Goal: Task Accomplishment & Management: Complete application form

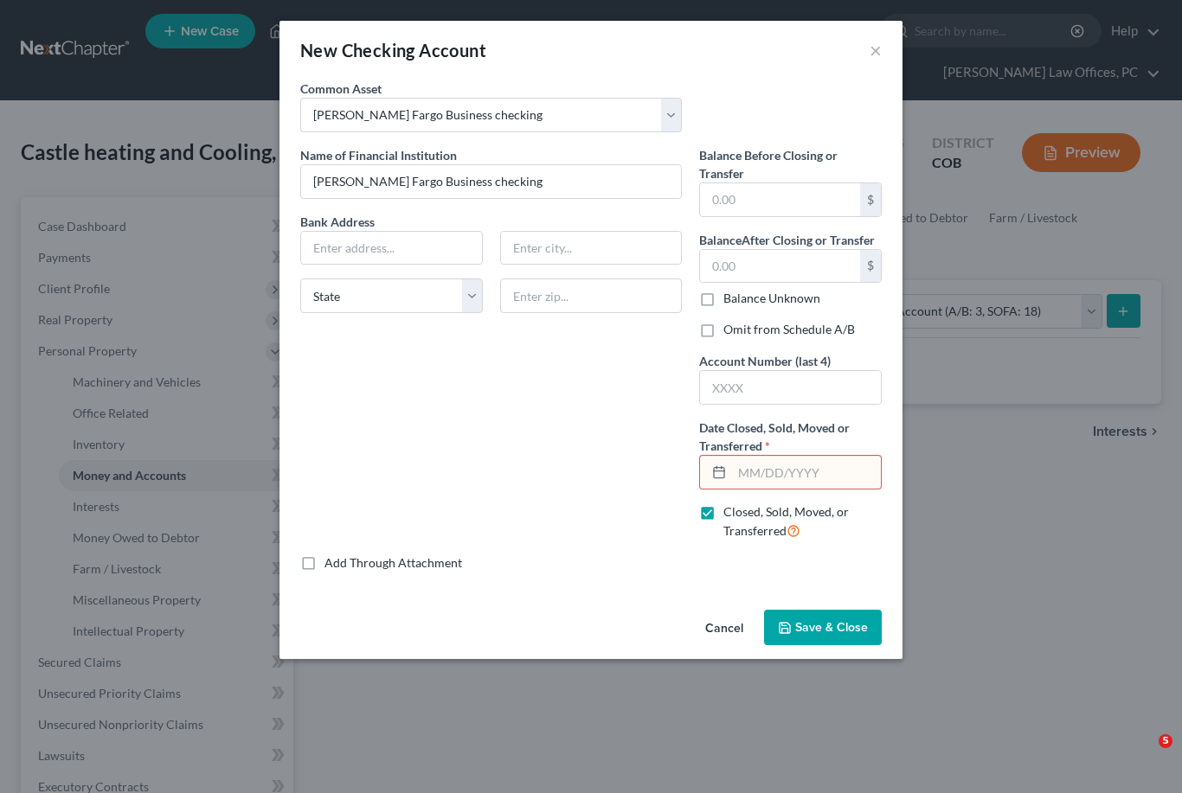
select select "checking"
select select "12"
type input "[DATE]"
click at [826, 637] on button "Save & Close" at bounding box center [823, 628] width 118 height 36
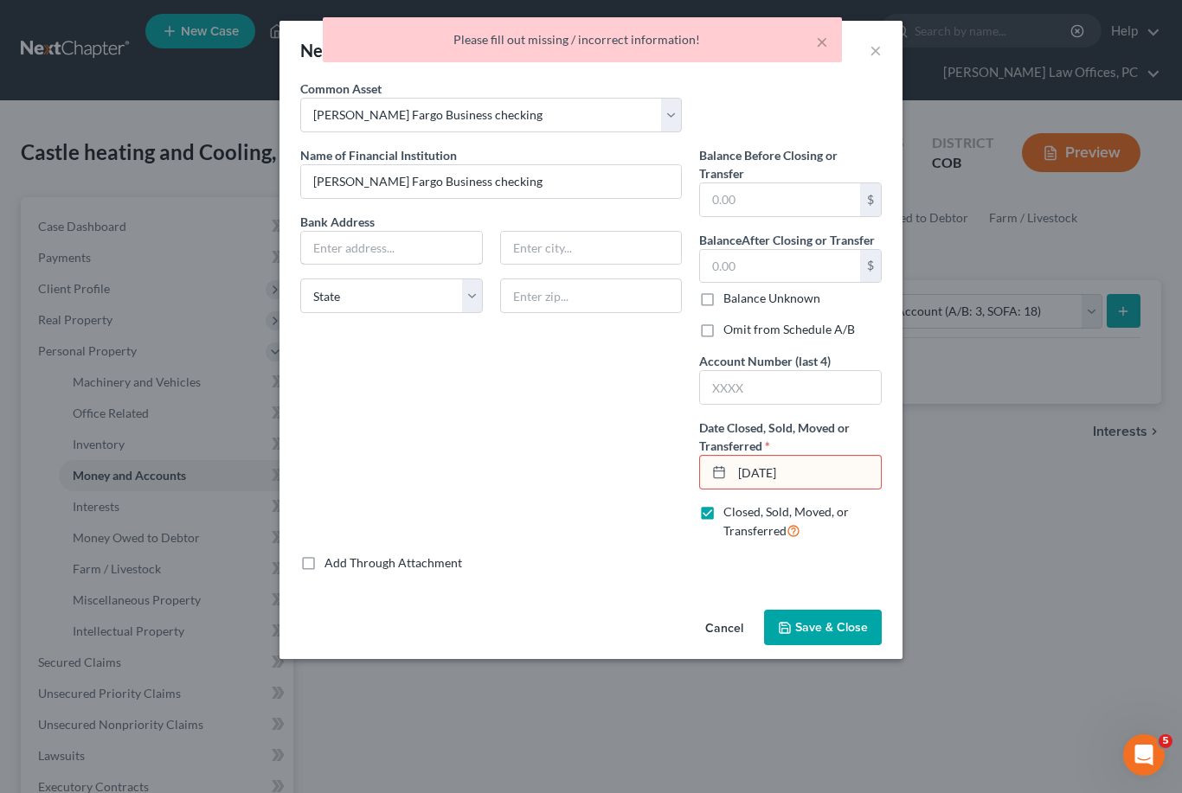
click at [422, 256] on input "text" at bounding box center [391, 248] width 181 height 33
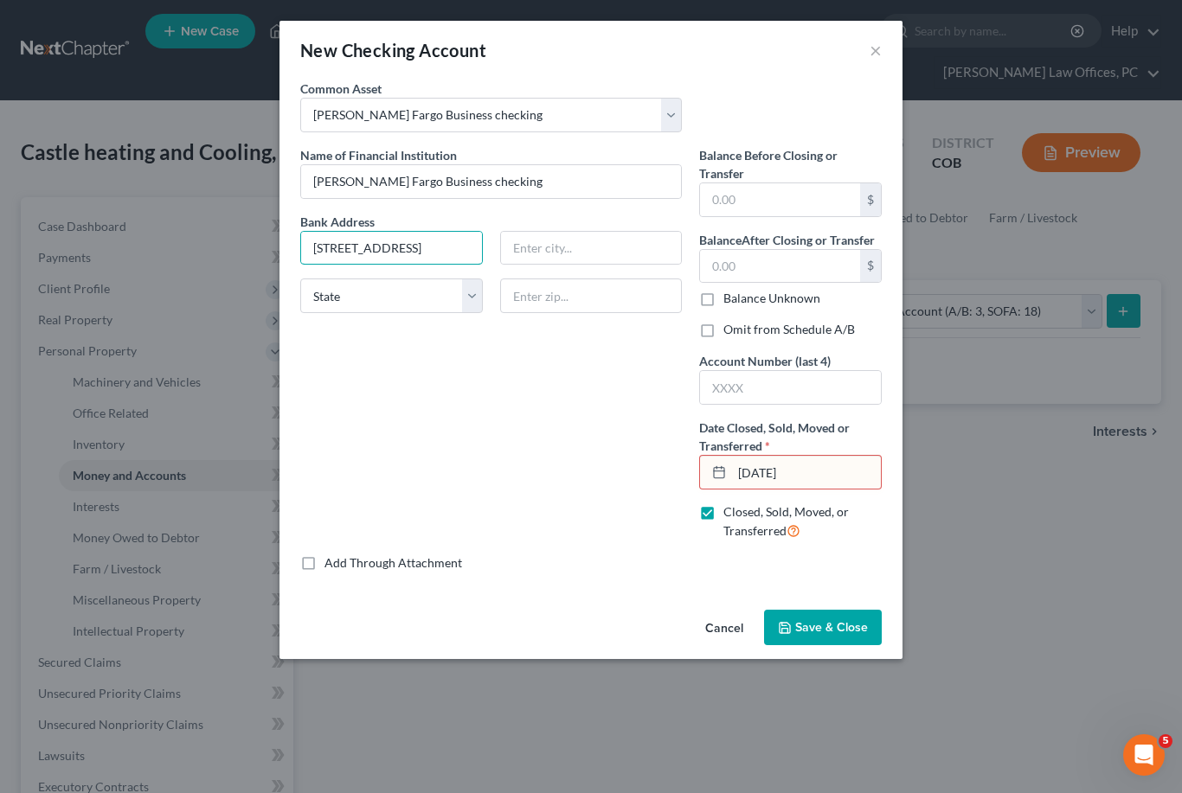
type input "[STREET_ADDRESS]"
click at [628, 238] on input "text" at bounding box center [591, 248] width 181 height 33
type input "Greeley"
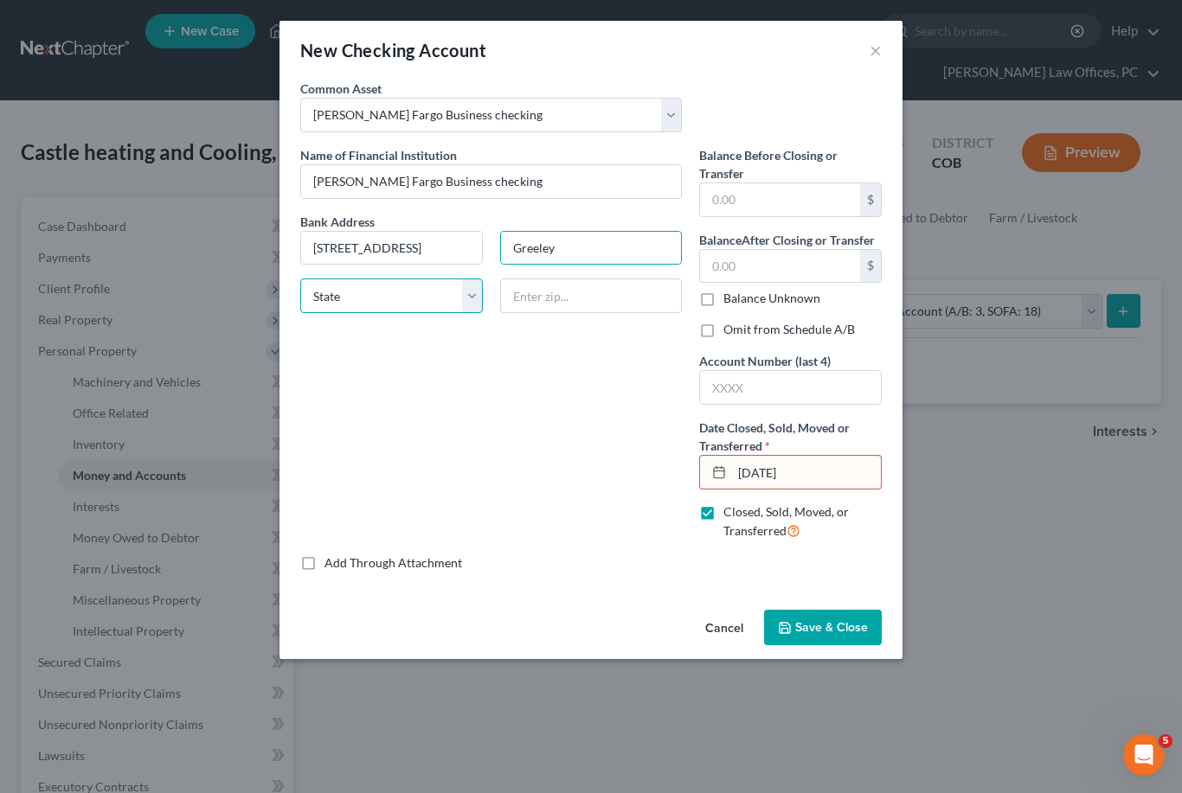
click at [481, 299] on select "State [US_STATE] AK AR AZ CA CO CT DE DC [GEOGRAPHIC_DATA] [GEOGRAPHIC_DATA] GU…" at bounding box center [391, 296] width 183 height 35
select select "5"
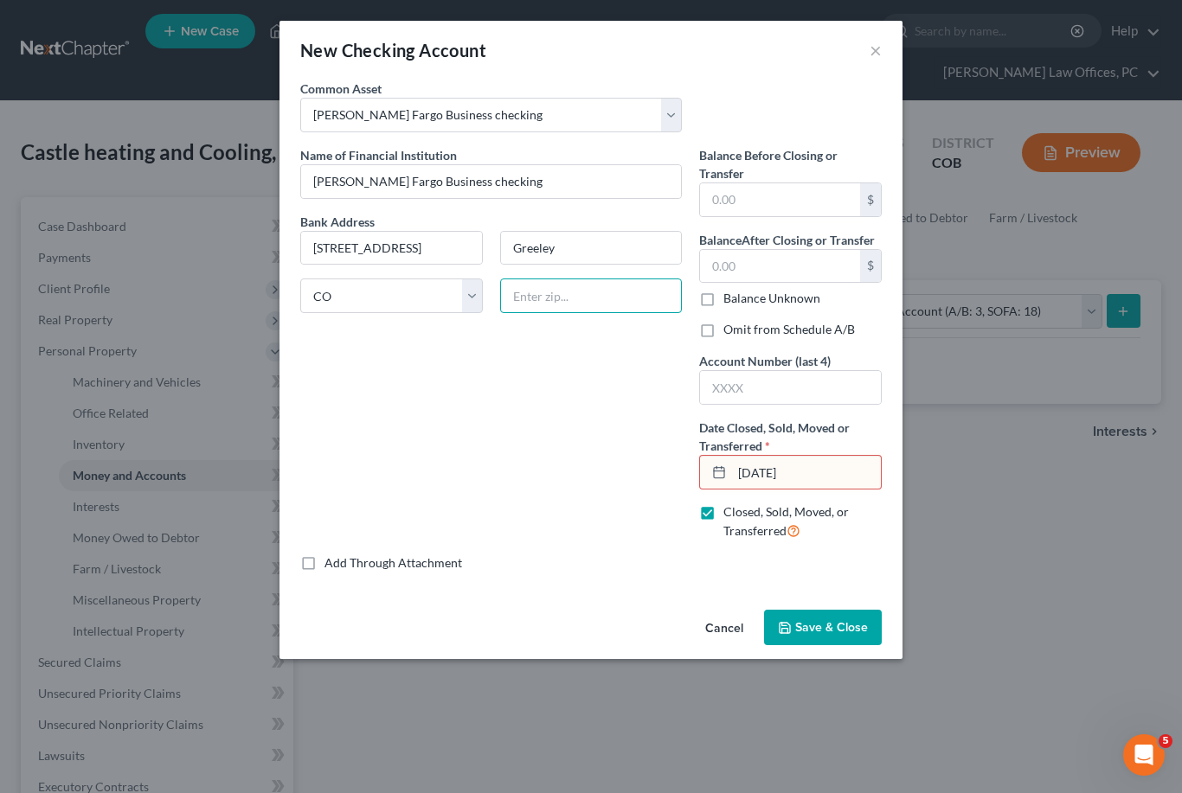
click at [602, 299] on input "text" at bounding box center [591, 296] width 183 height 35
type input "80634"
click at [838, 628] on span "Save & Close" at bounding box center [831, 627] width 73 height 15
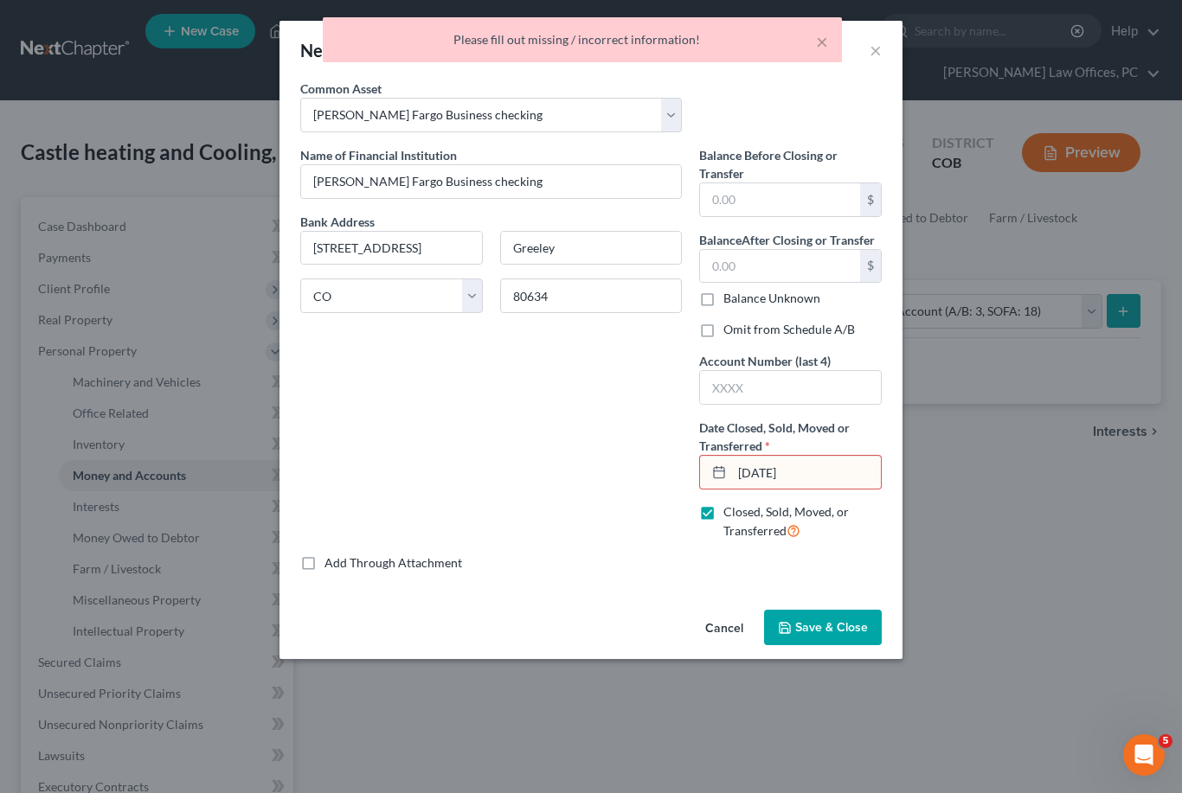
click at [803, 477] on input "[DATE]" at bounding box center [806, 472] width 149 height 33
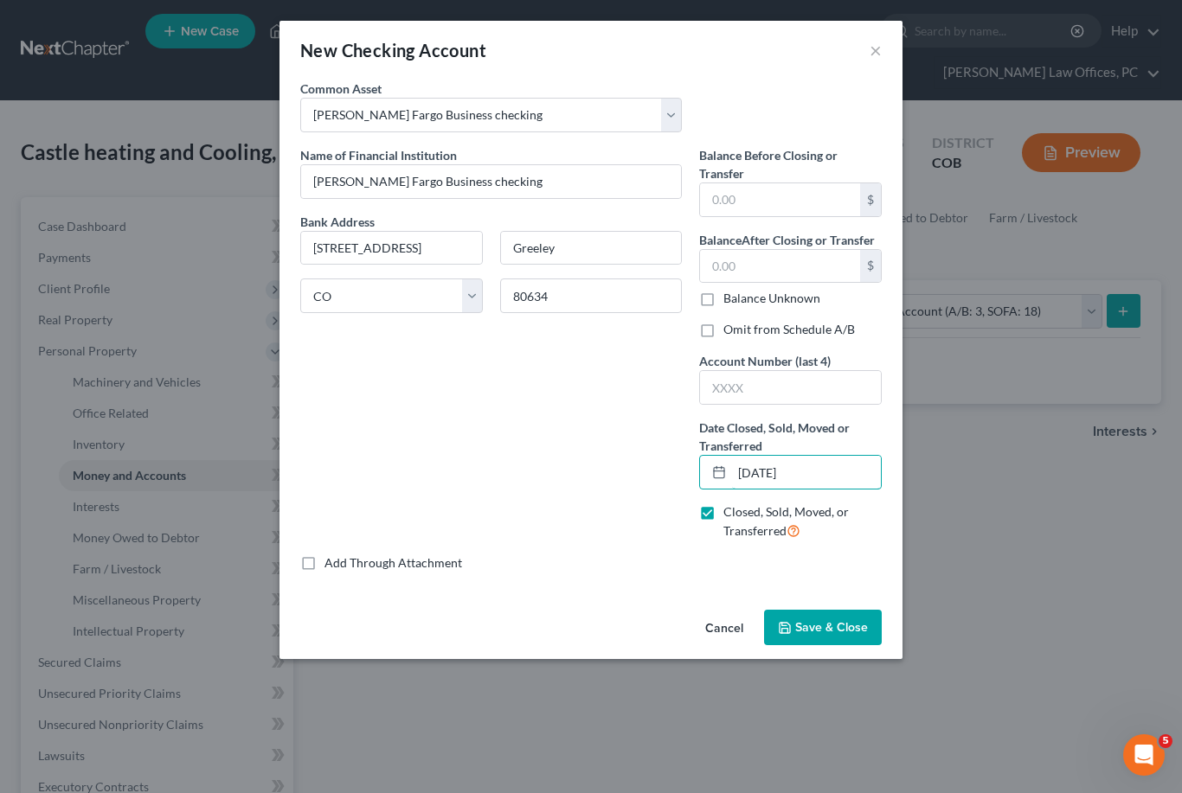
type input "[DATE]"
click at [858, 629] on span "Save & Close" at bounding box center [831, 627] width 73 height 15
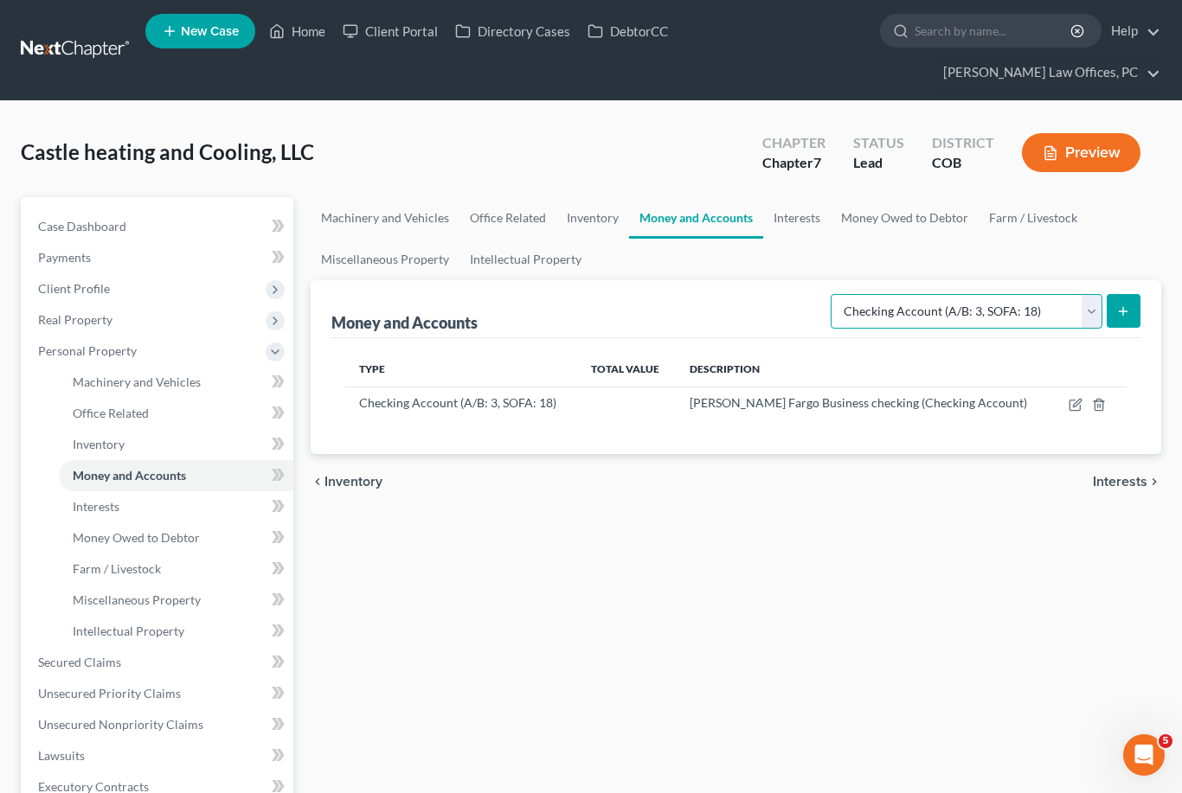
click at [1085, 309] on select "Select Account Type Brokerage (A/B: 3, SOFA: 18) Cash on Hand (A/B: 2) Certific…" at bounding box center [967, 311] width 272 height 35
click at [1132, 310] on button "submit" at bounding box center [1124, 311] width 34 height 34
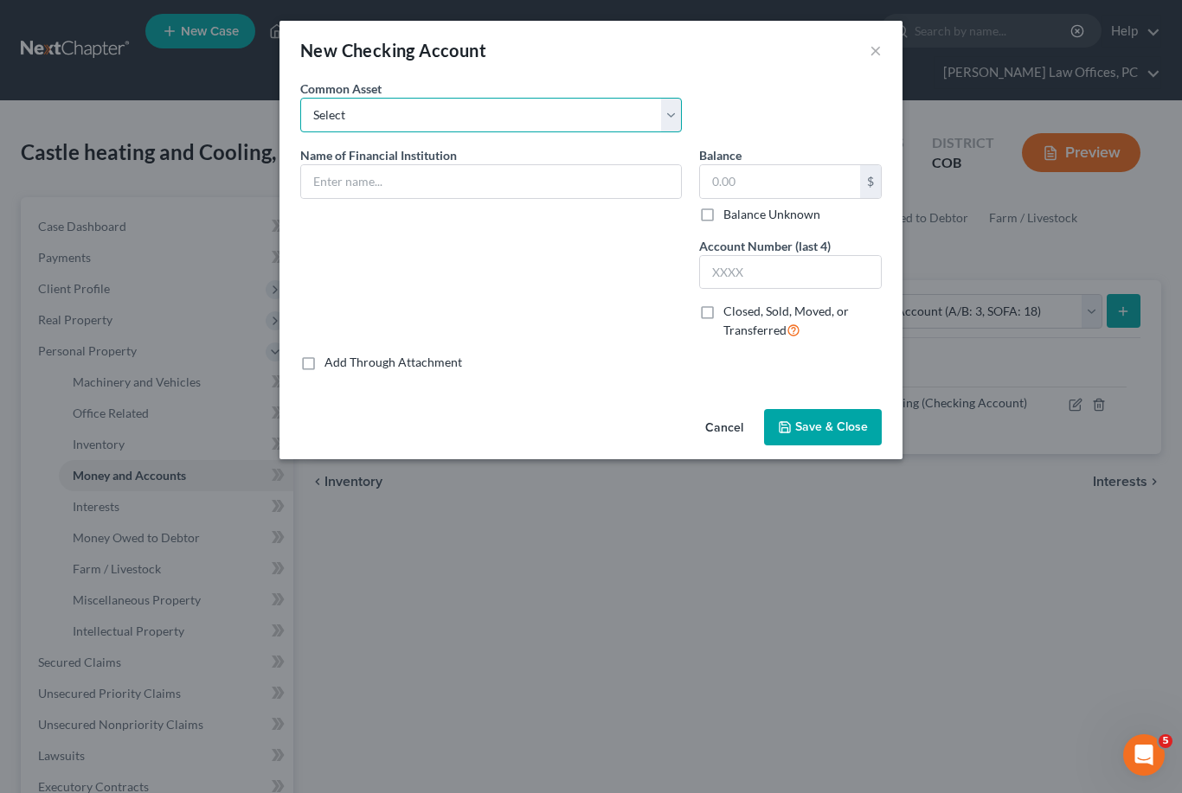
click at [668, 121] on select "Select Bank of [US_STATE] Checking Bank of [US_STATE] Checking Bank of the West…" at bounding box center [491, 115] width 382 height 35
select select "12"
type input "[PERSON_NAME] Fargo Business checking"
type input "7.00"
click at [793, 177] on input "7.00" at bounding box center [780, 181] width 160 height 33
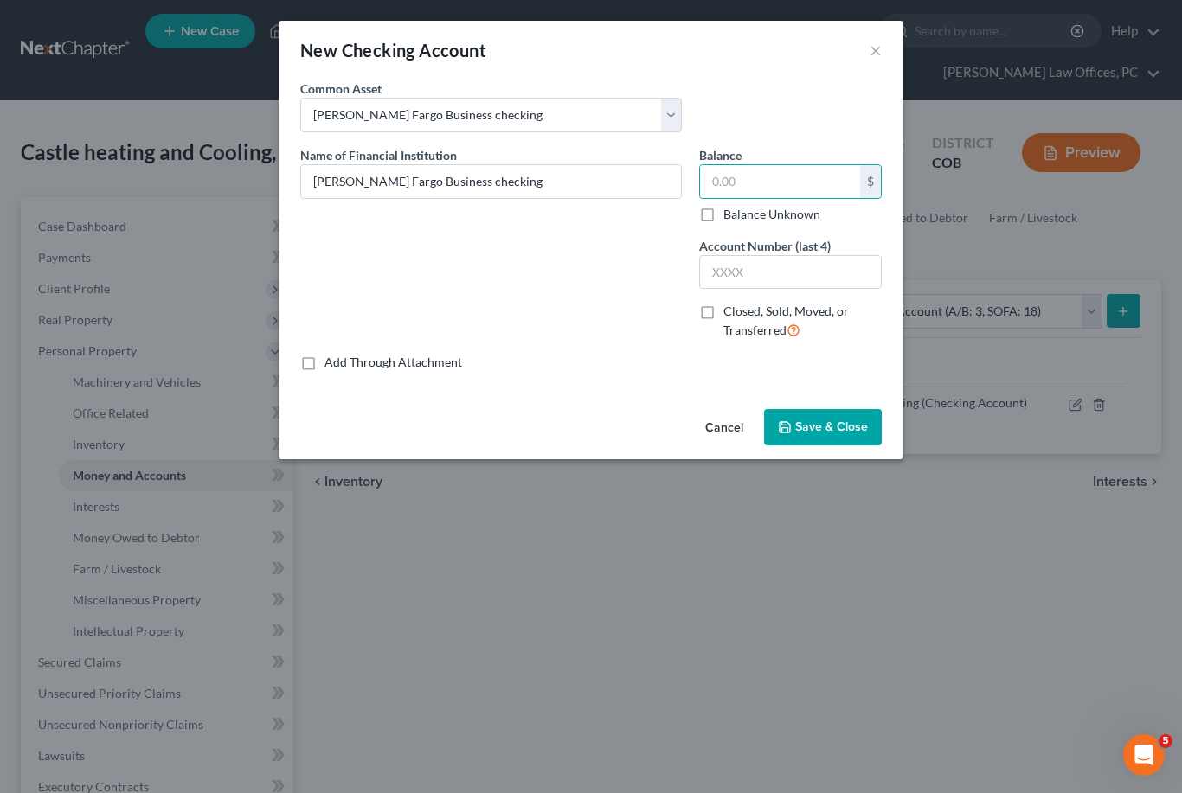
click at [723, 312] on label "Closed, Sold, Moved, or Transferred" at bounding box center [802, 321] width 158 height 37
click at [730, 312] on input "Closed, Sold, Moved, or Transferred" at bounding box center [735, 308] width 11 height 11
checkbox input "true"
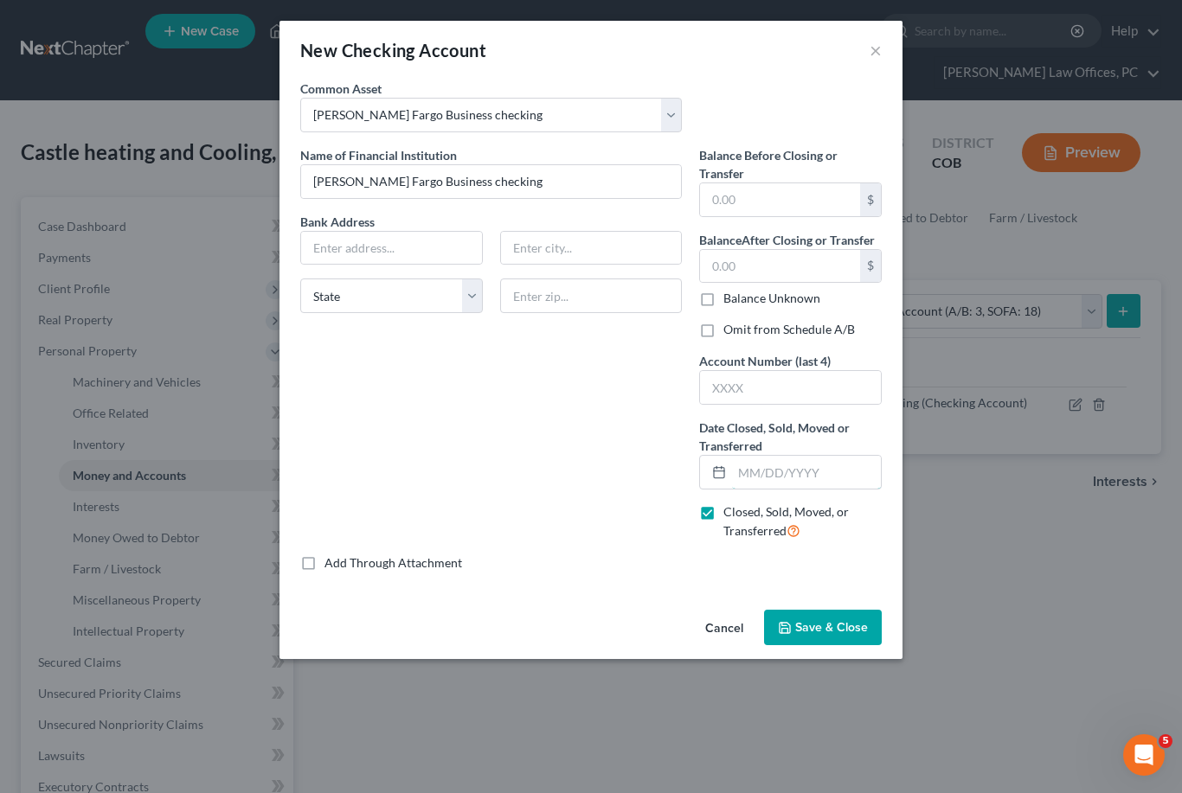
click at [775, 474] on input "text" at bounding box center [806, 472] width 149 height 33
type input "[DATE]"
click at [822, 628] on span "Save & Close" at bounding box center [831, 627] width 73 height 15
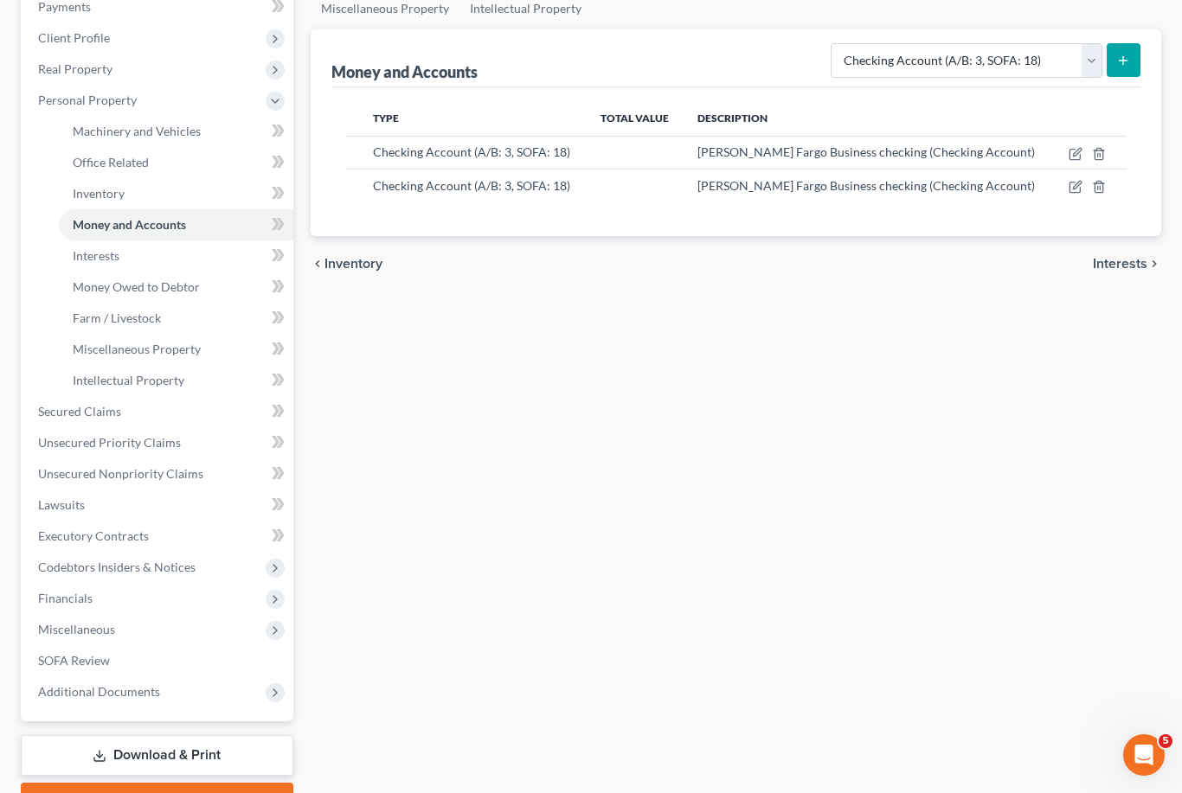
scroll to position [288, 0]
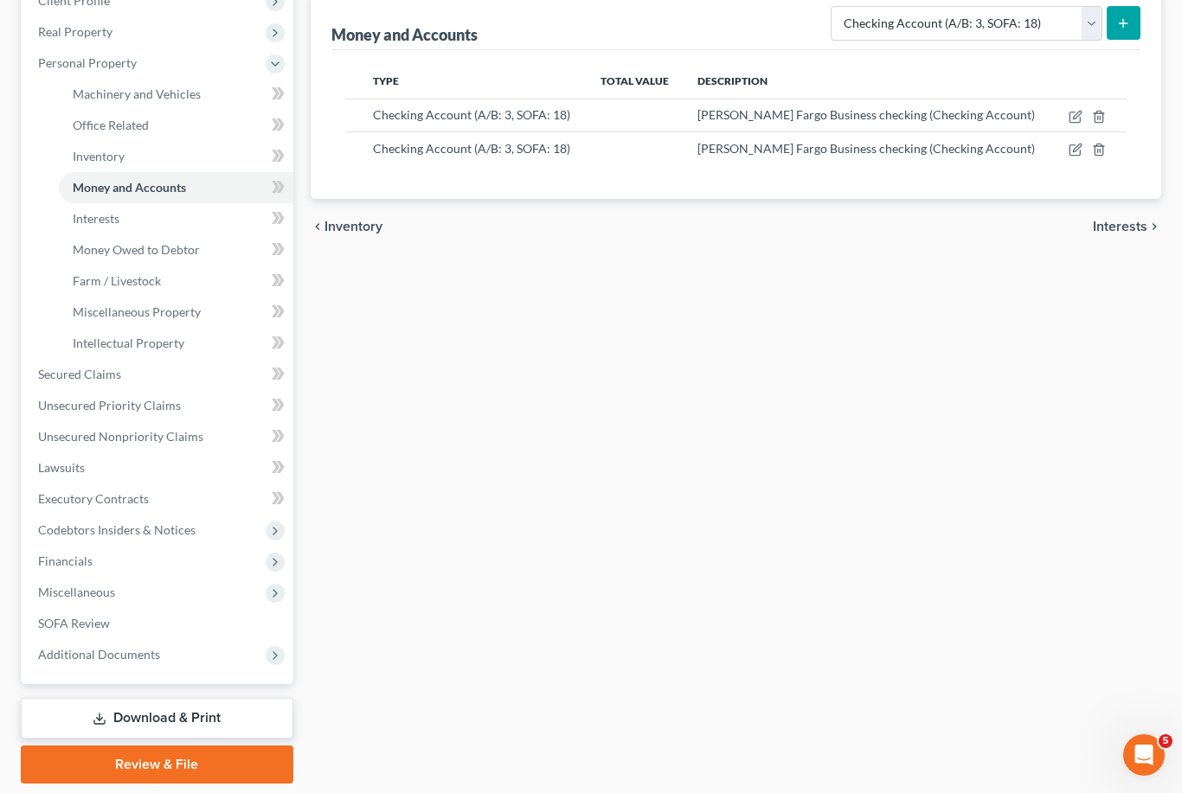
click at [69, 626] on span "SOFA Review" at bounding box center [74, 623] width 72 height 15
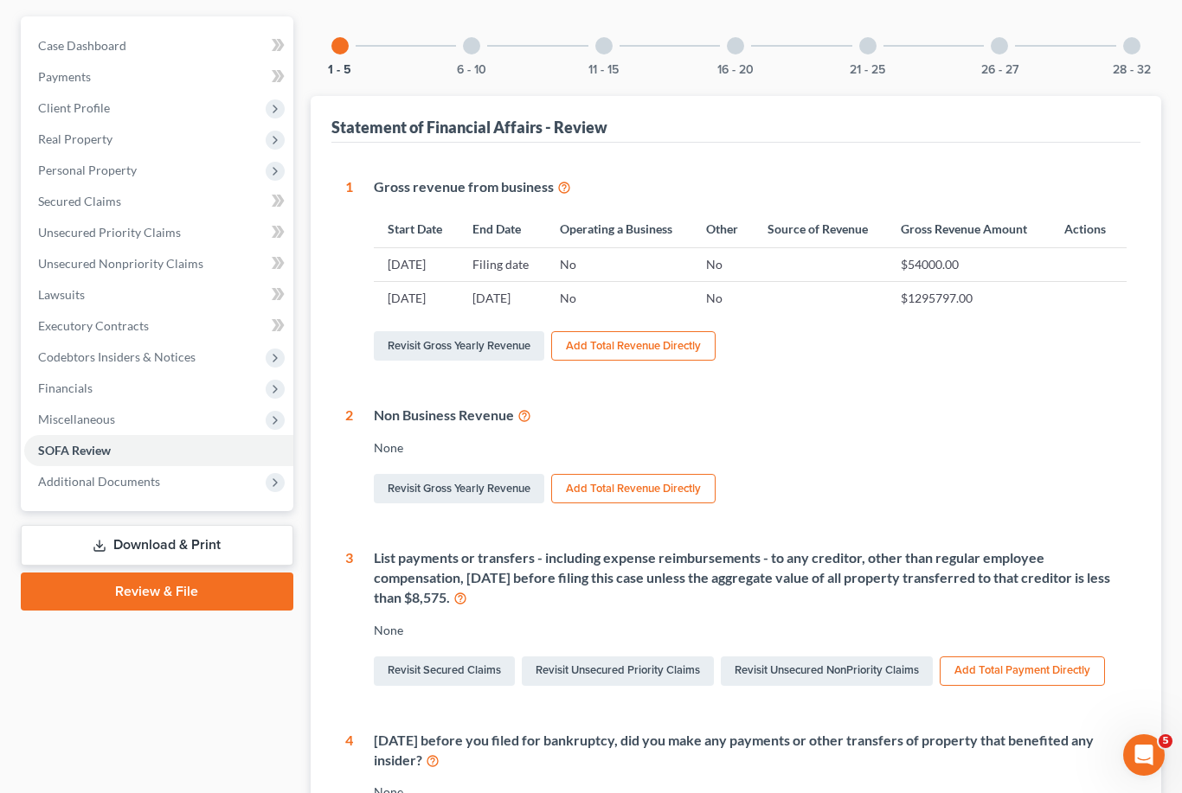
scroll to position [59, 0]
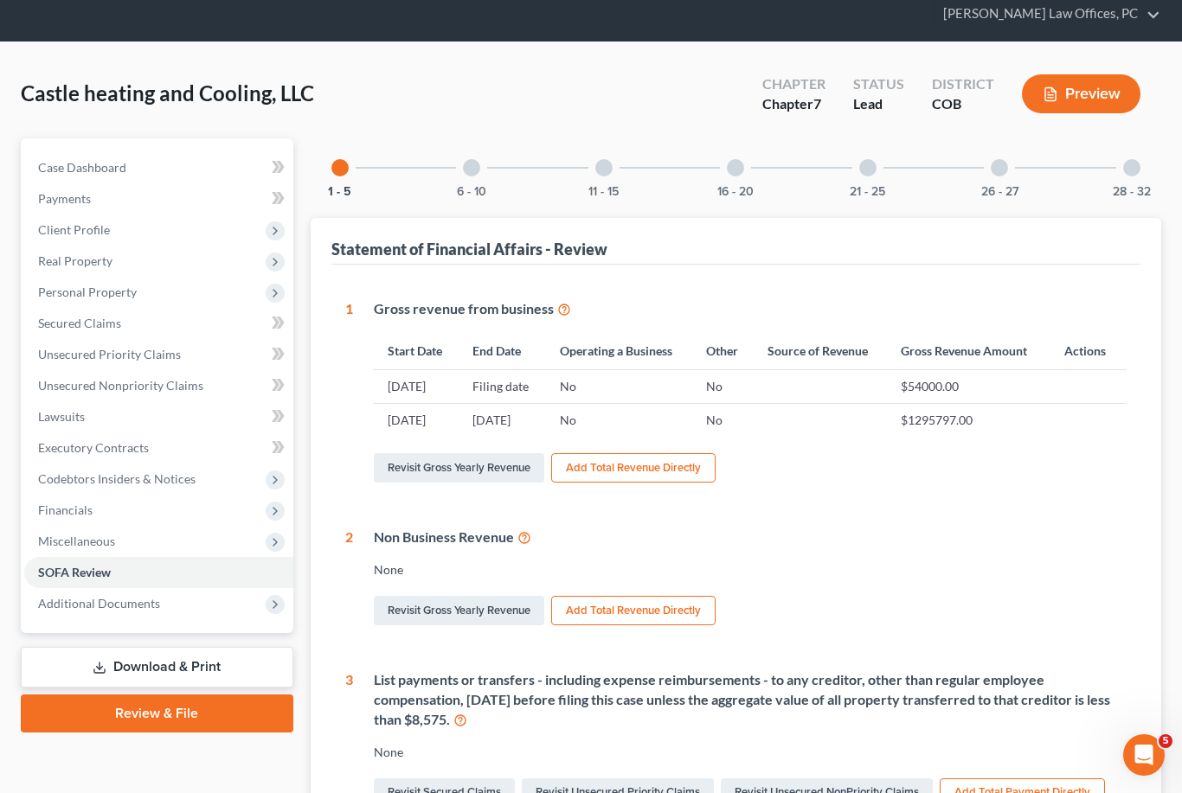
click at [1005, 175] on div "26 - 27" at bounding box center [999, 167] width 59 height 59
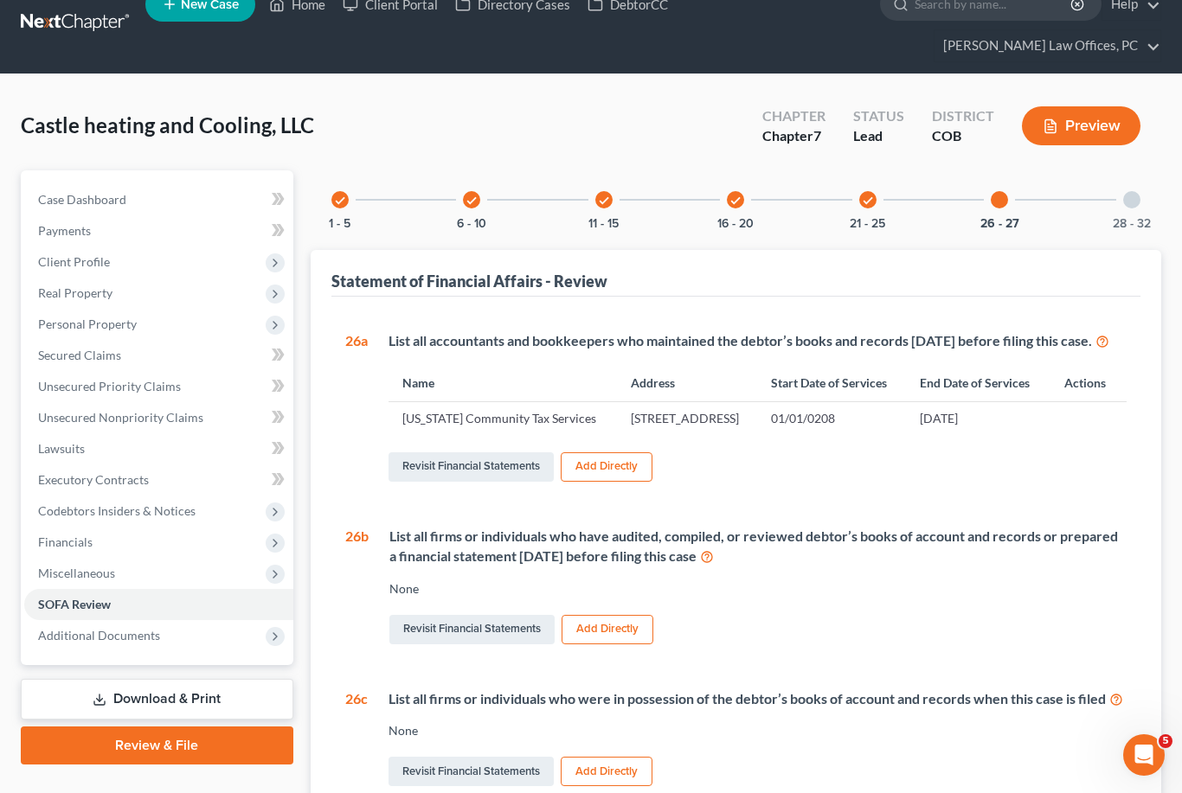
scroll to position [0, 0]
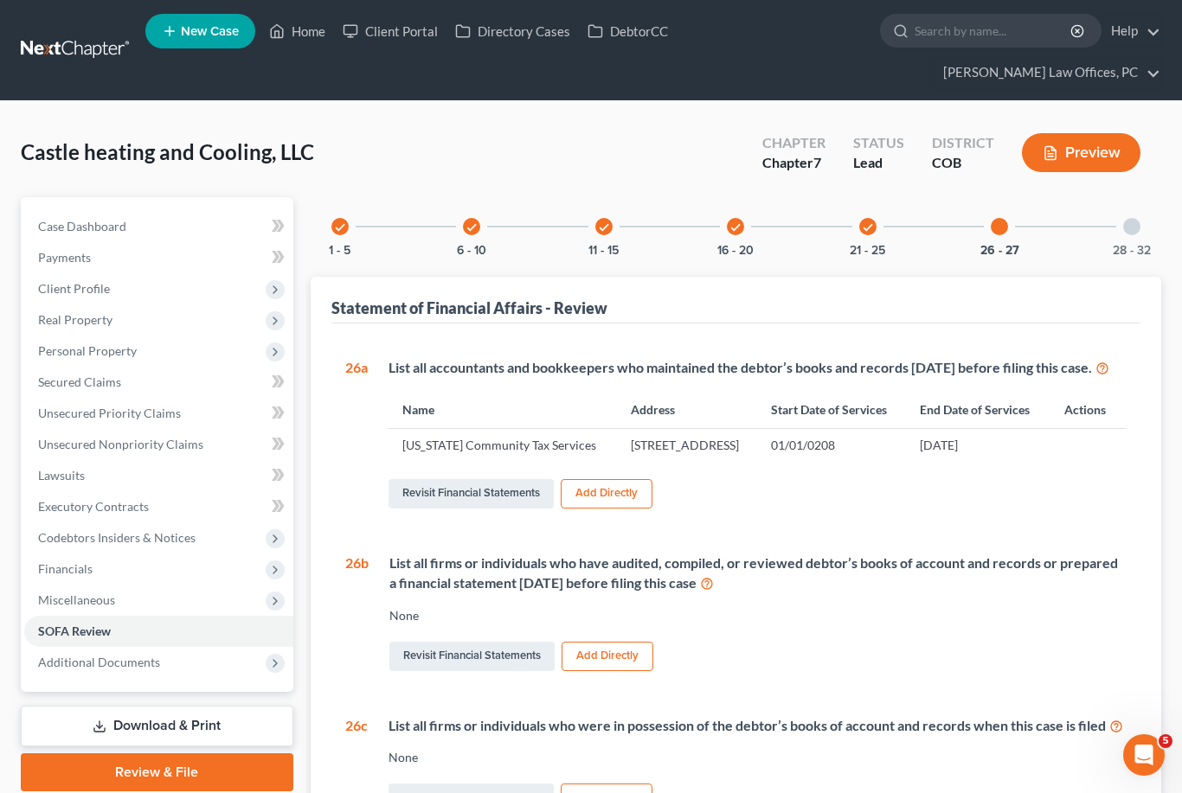
click at [1136, 232] on div at bounding box center [1131, 226] width 17 height 17
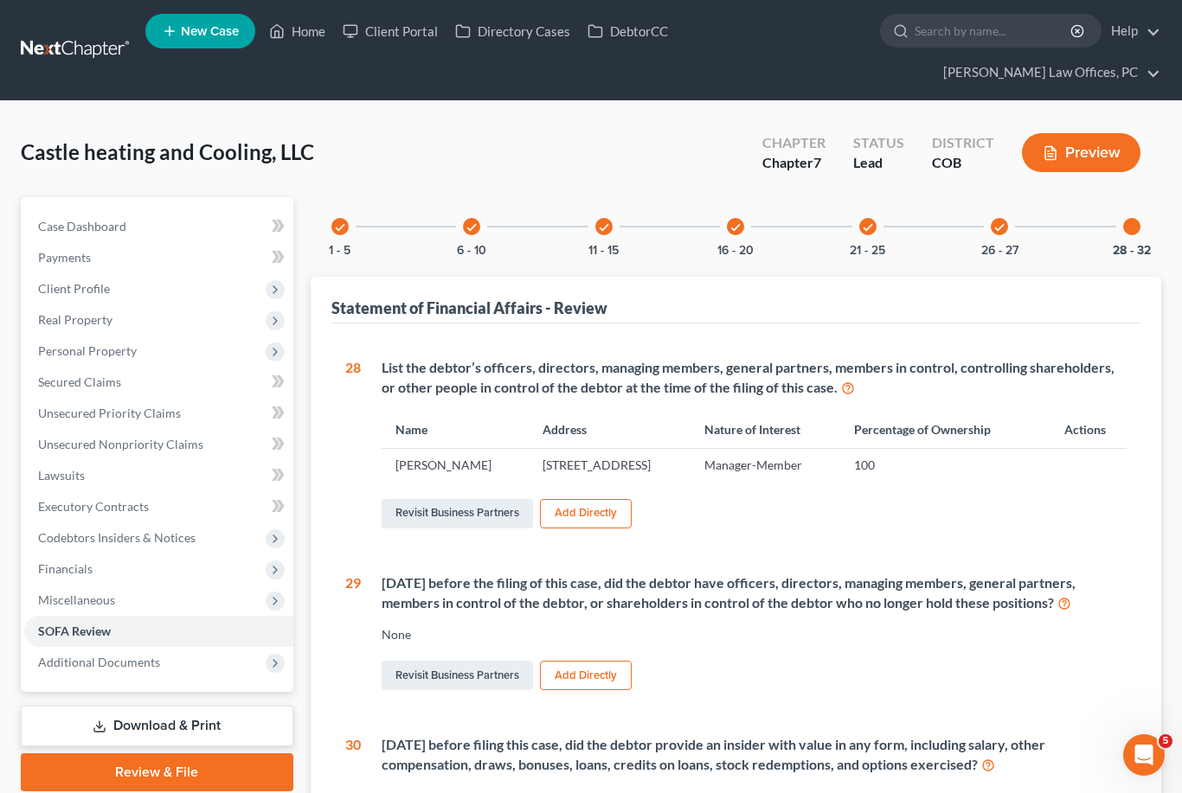
click at [1140, 223] on div "28 - 32" at bounding box center [1131, 226] width 59 height 59
click at [1138, 222] on div at bounding box center [1131, 226] width 17 height 17
click at [1128, 226] on div at bounding box center [1131, 226] width 17 height 17
click at [1134, 231] on div at bounding box center [1131, 226] width 17 height 17
click at [1006, 245] on button "26 - 27" at bounding box center [999, 251] width 37 height 12
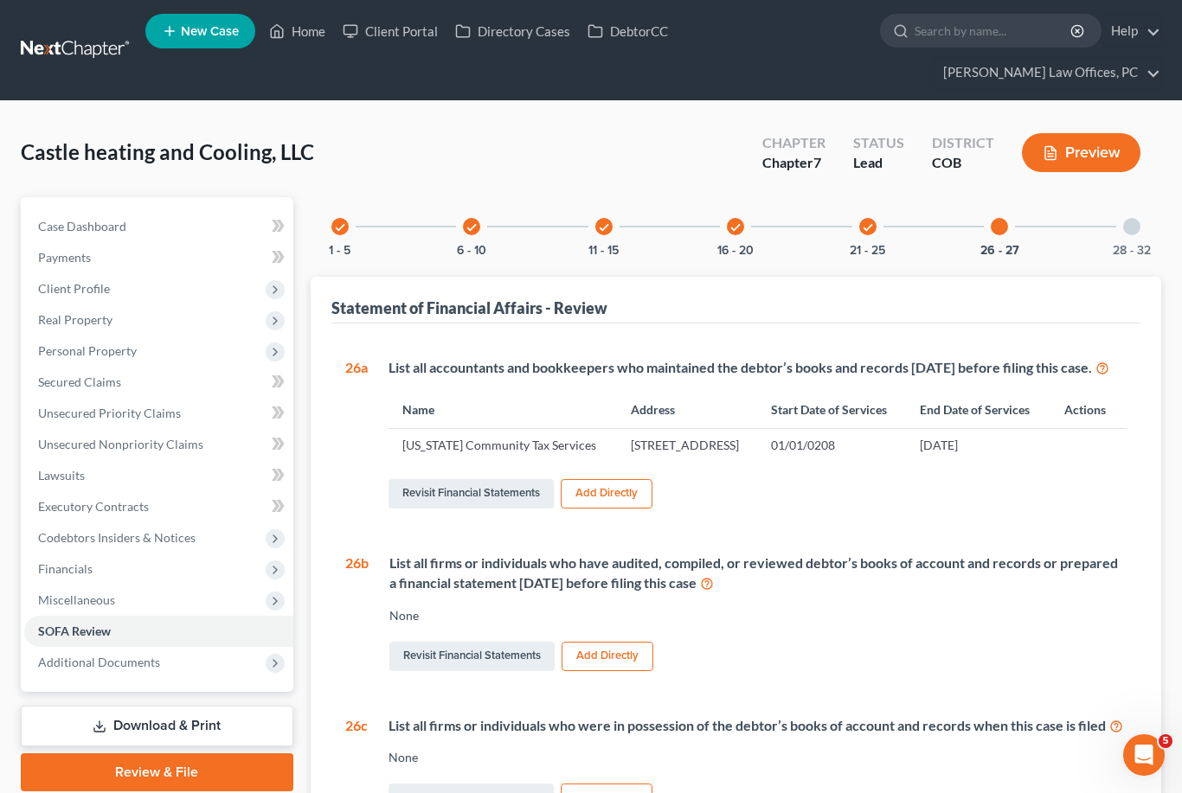
click at [485, 509] on link "Revisit Financial Statements" at bounding box center [471, 493] width 165 height 29
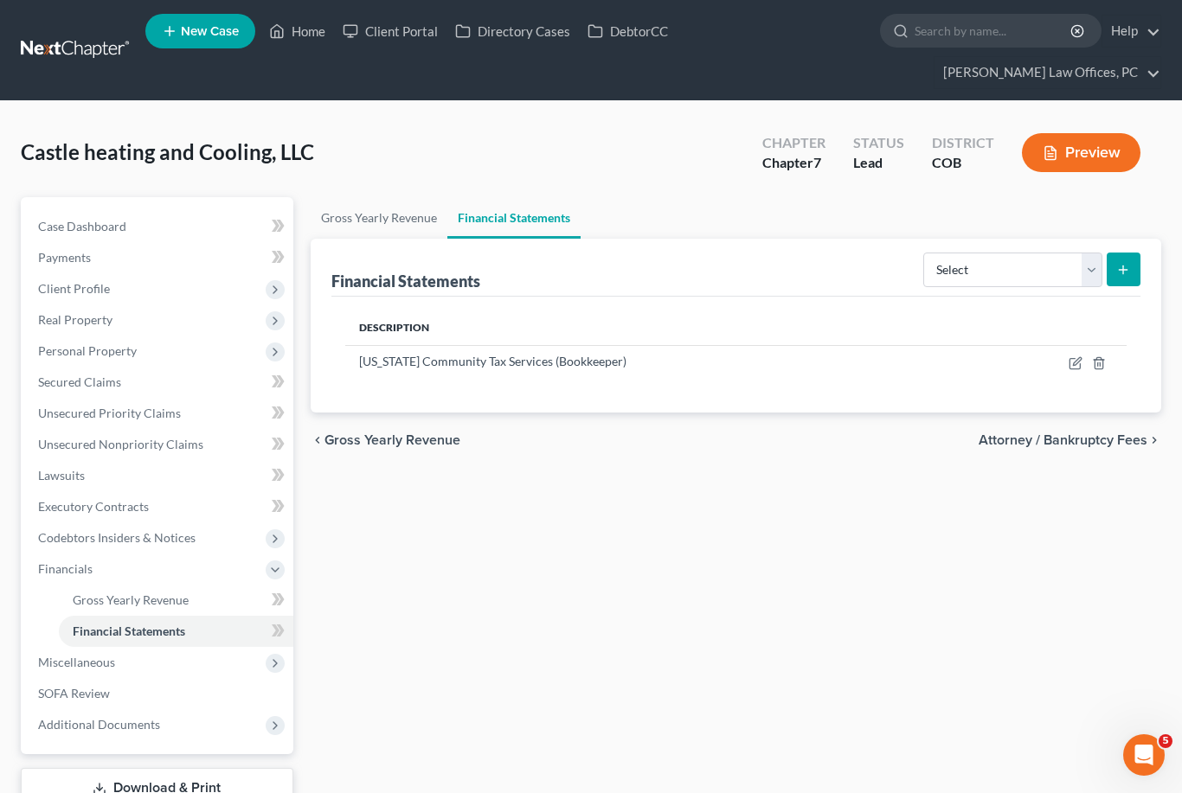
click at [1070, 363] on icon "button" at bounding box center [1075, 363] width 10 height 10
select select "bookkeeper"
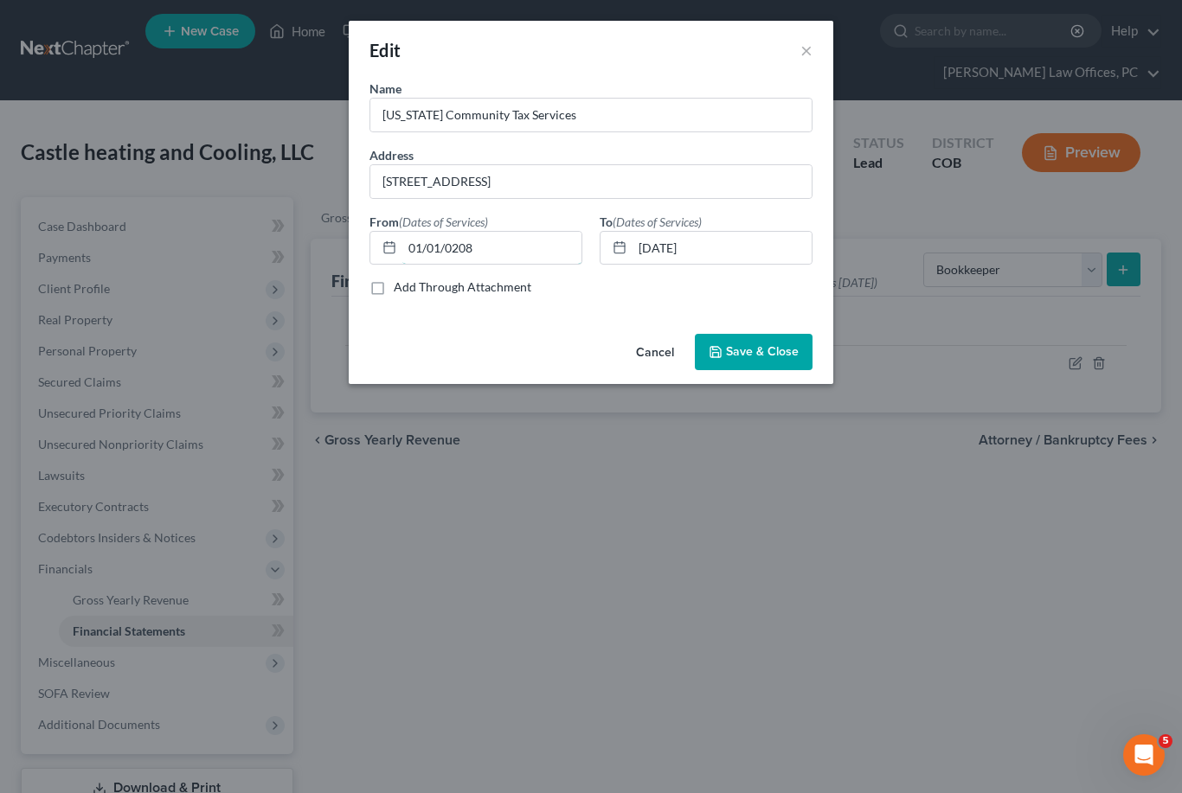
click at [483, 245] on input "01/01/0208" at bounding box center [491, 248] width 179 height 33
type input "01/01/0219"
click at [718, 249] on input "[DATE]" at bounding box center [722, 248] width 179 height 33
type input "[DATE]"
click at [775, 360] on button "Save & Close" at bounding box center [754, 352] width 118 height 36
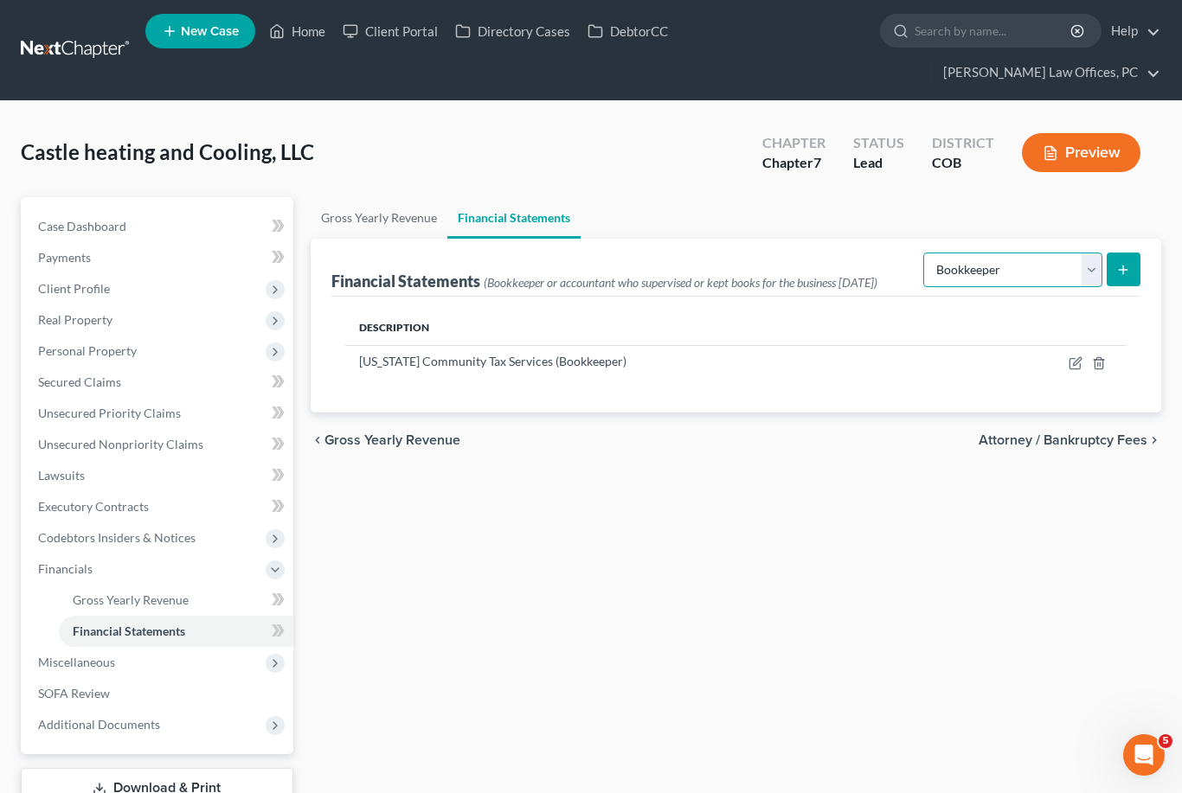
click at [923, 266] on select "Select Auditor Bookkeeper Creditor Pension Contribution Records Keeper Tax Cons…" at bounding box center [1012, 270] width 179 height 35
select select "records_keeper"
click at [1128, 268] on icon "submit" at bounding box center [1123, 270] width 14 height 14
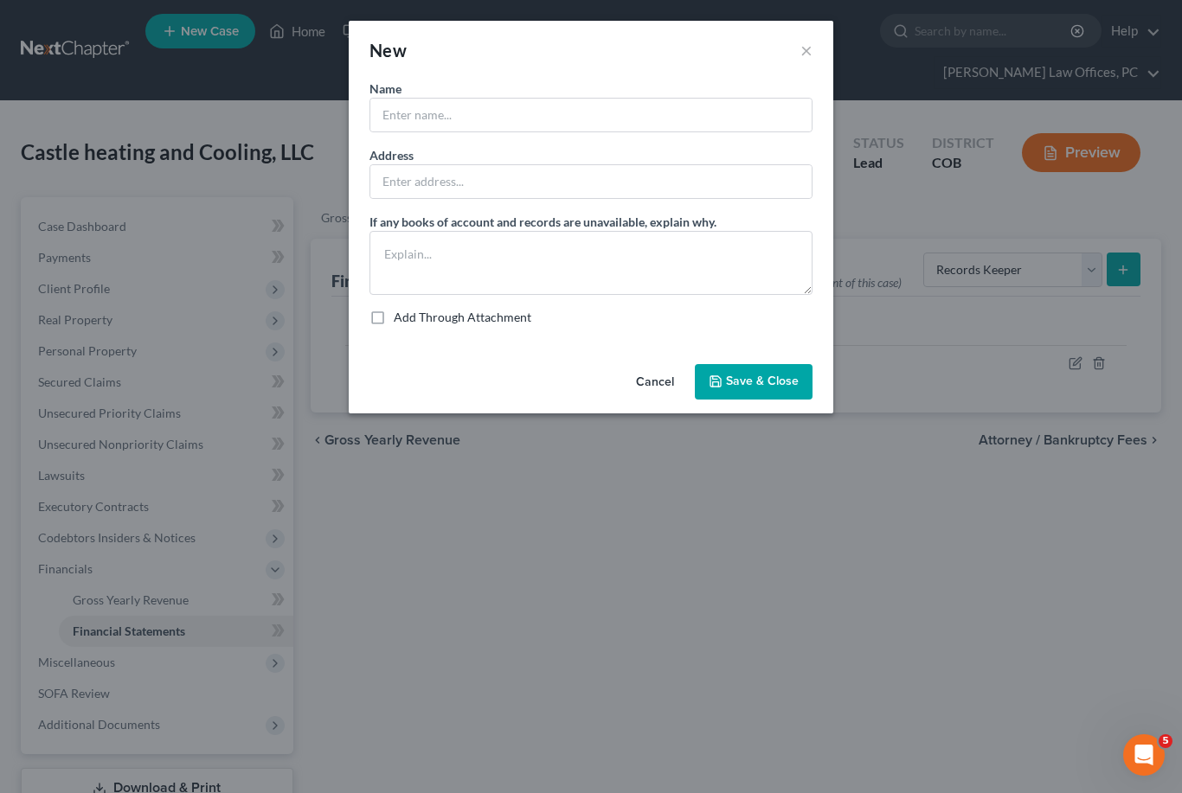
click at [659, 388] on button "Cancel" at bounding box center [655, 383] width 66 height 35
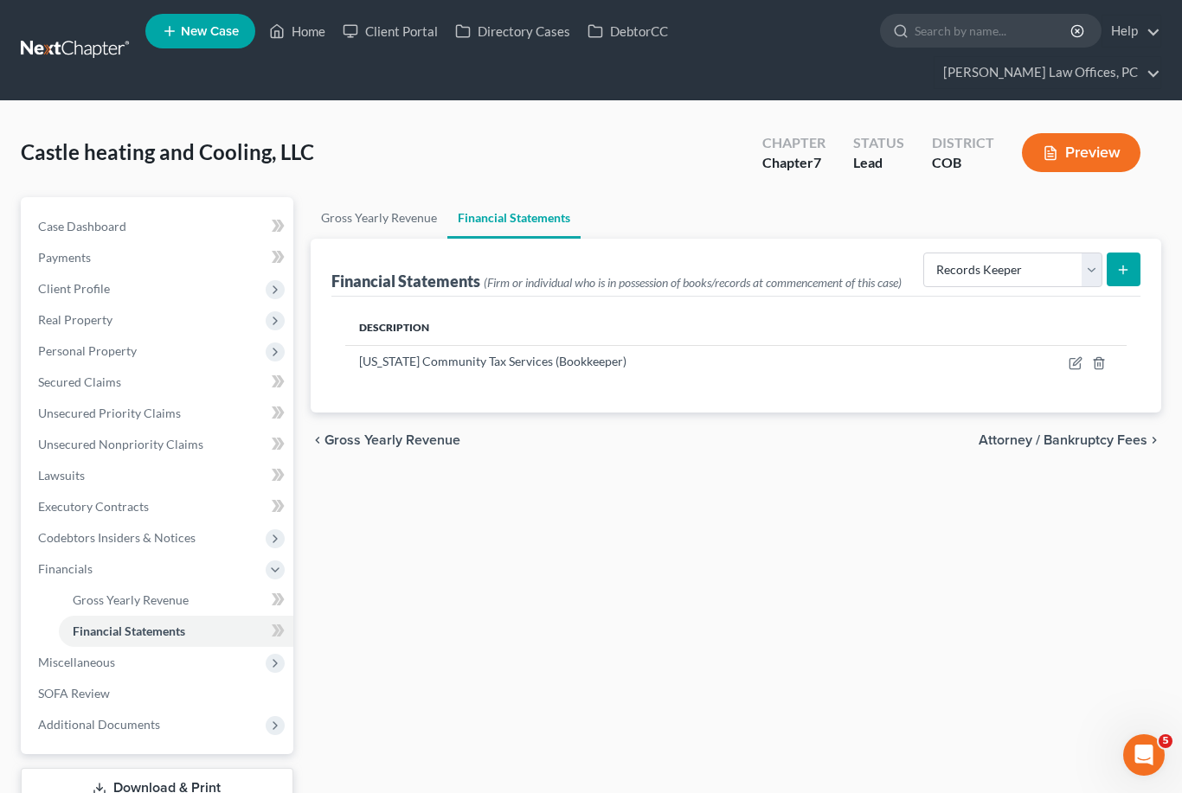
click at [142, 707] on link "SOFA Review" at bounding box center [158, 693] width 269 height 31
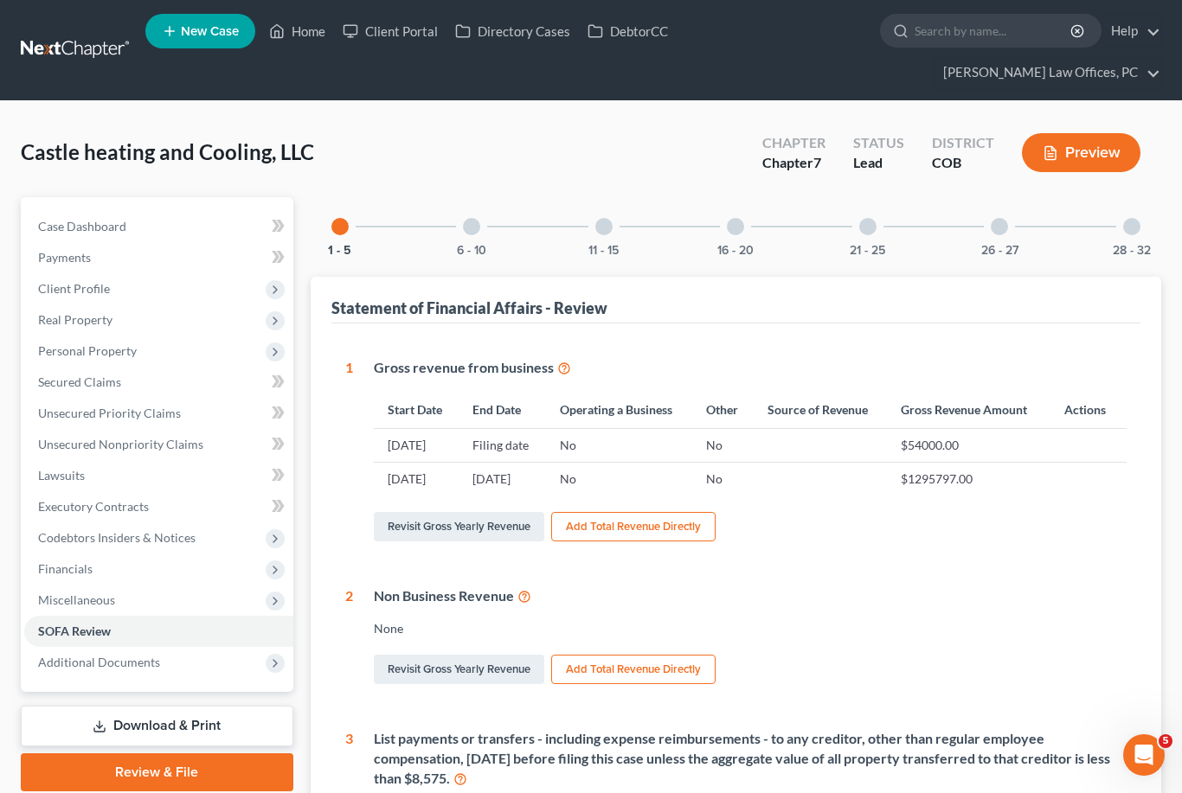
click at [865, 238] on div "21 - 25" at bounding box center [867, 226] width 59 height 59
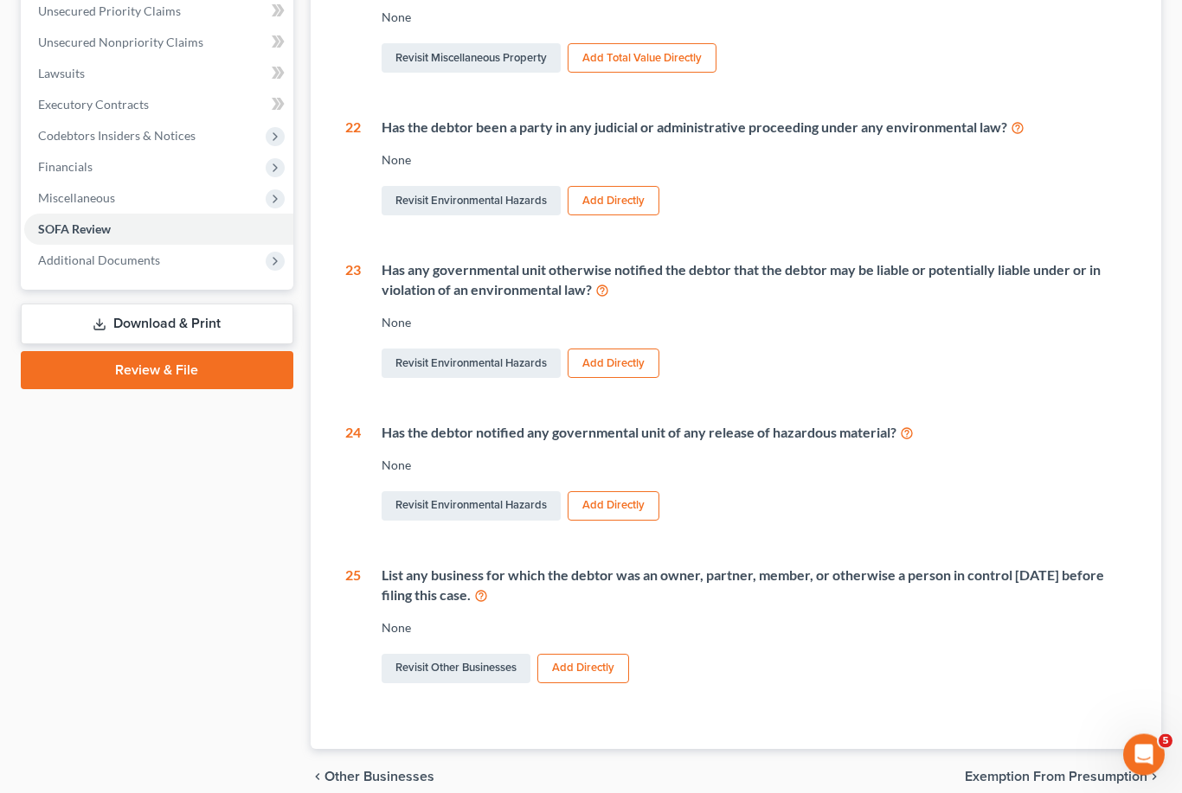
scroll to position [417, 0]
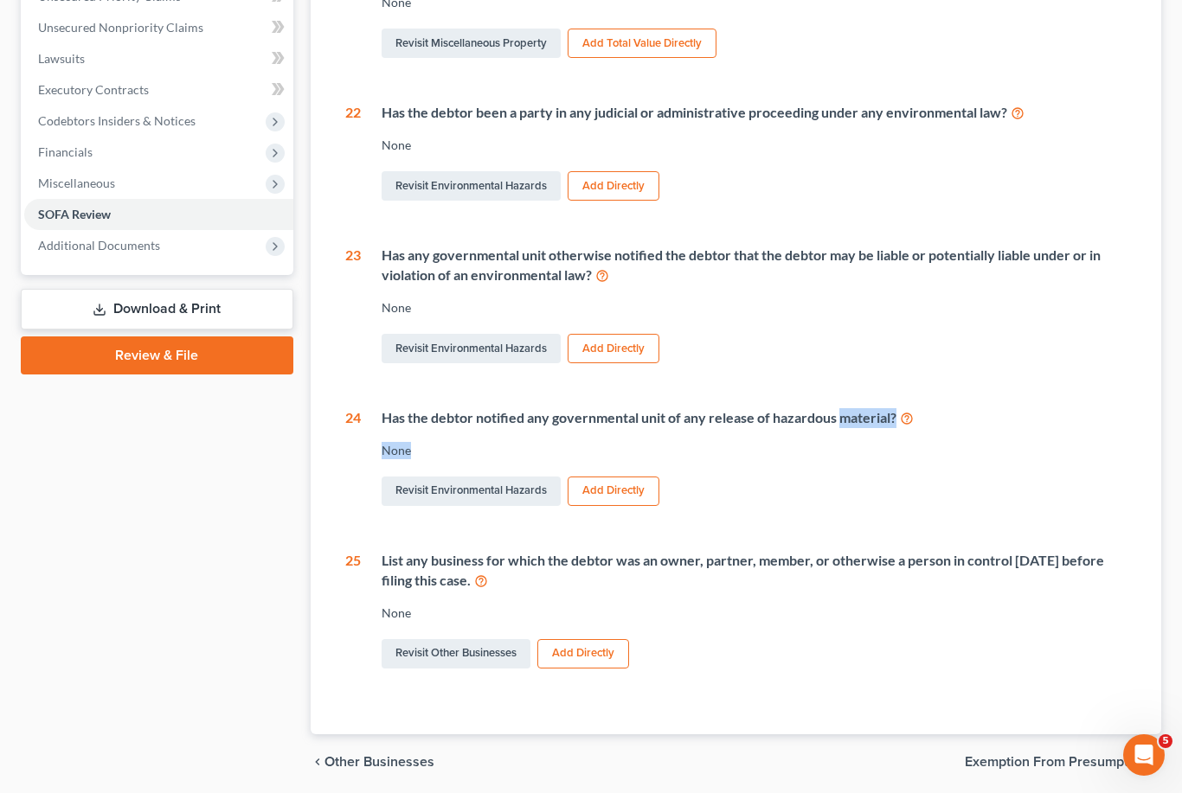
click at [1063, 480] on div "Revisit Environmental Hazards Add Directly" at bounding box center [755, 491] width 746 height 36
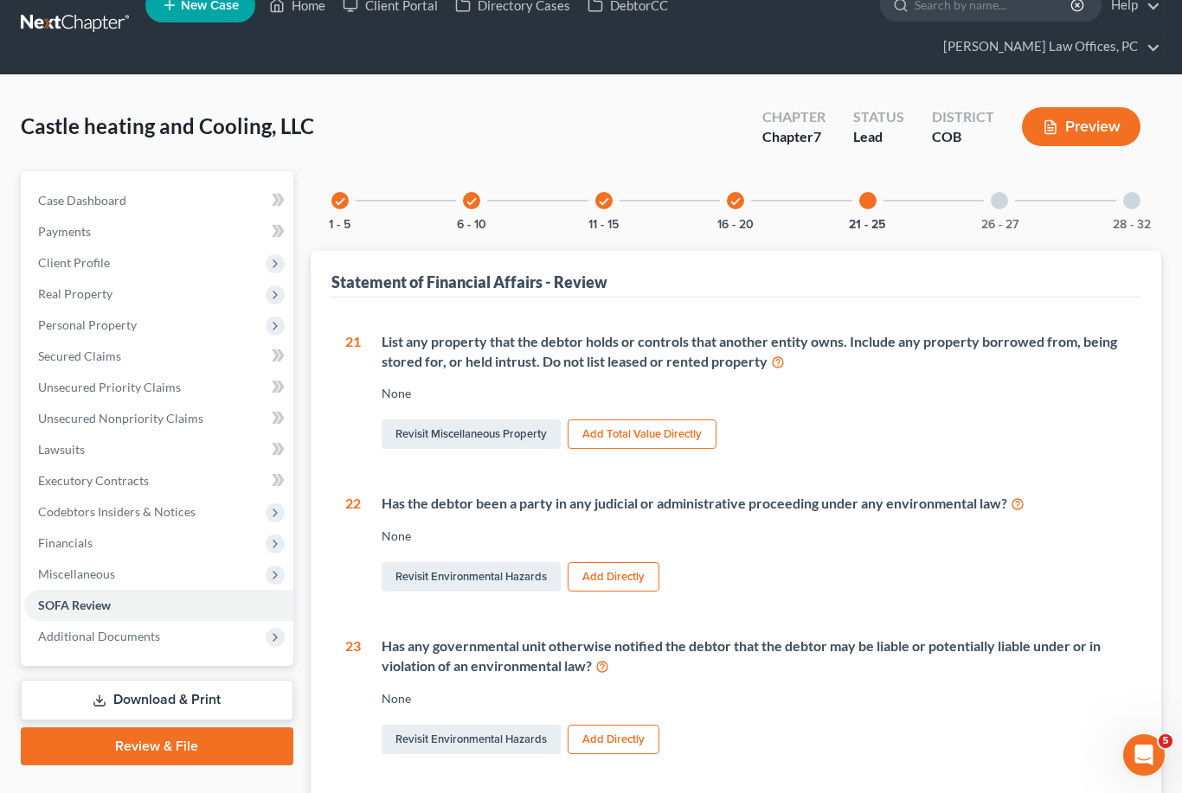
scroll to position [0, 0]
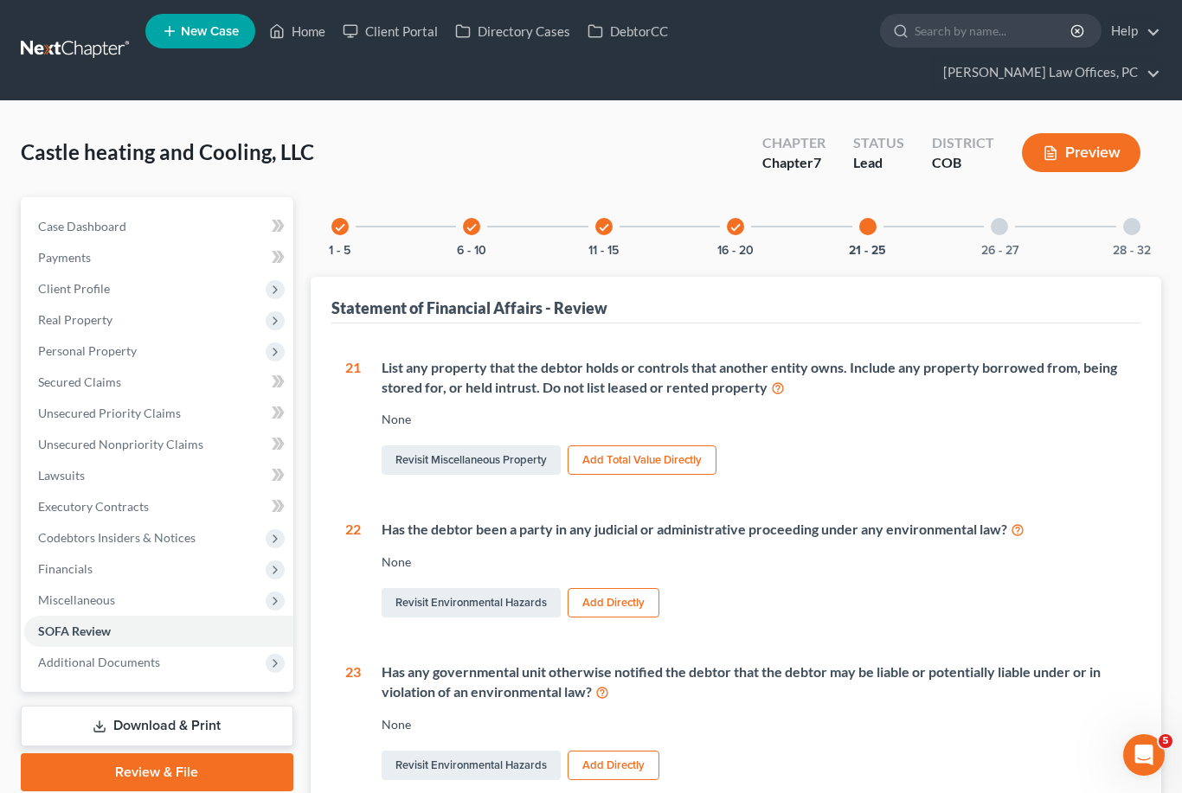
click at [872, 236] on div "21 - 25" at bounding box center [867, 226] width 59 height 59
click at [871, 253] on button "21 - 25" at bounding box center [867, 251] width 37 height 12
click at [1007, 238] on div "26 - 27" at bounding box center [999, 226] width 59 height 59
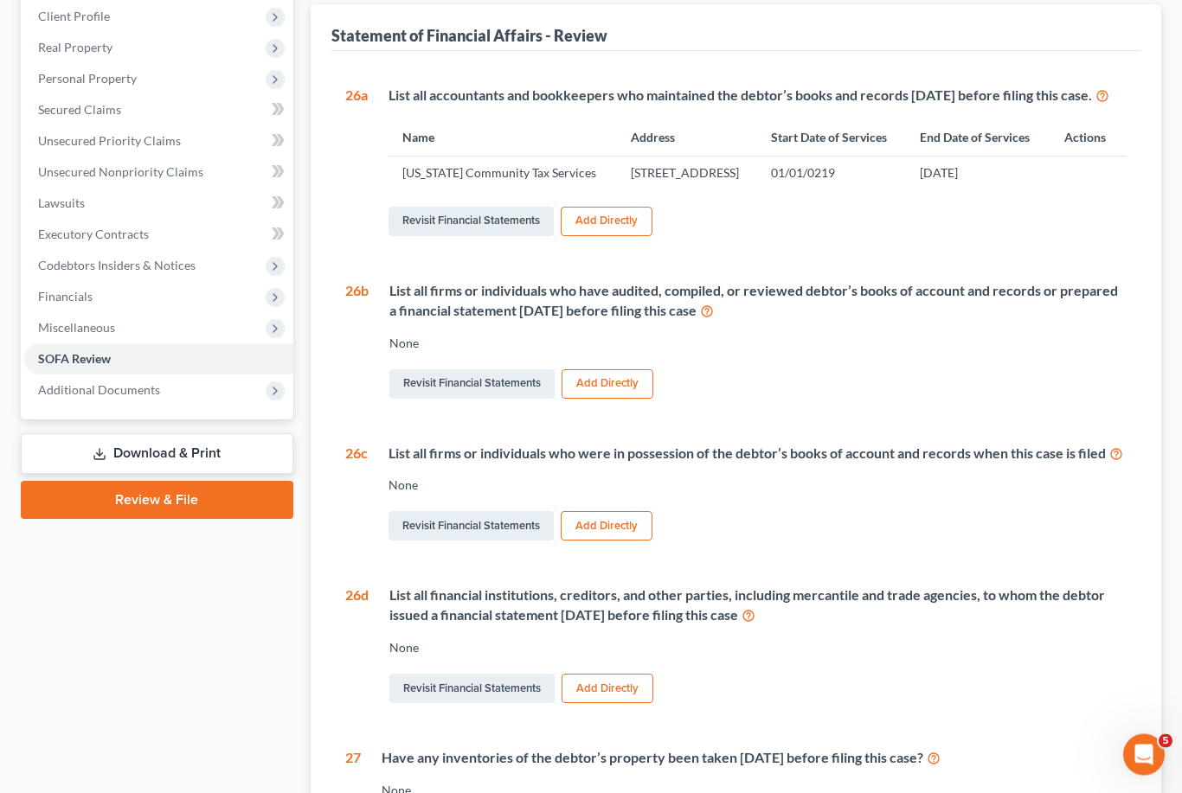
scroll to position [273, 0]
click at [486, 540] on link "Revisit Financial Statements" at bounding box center [471, 525] width 165 height 29
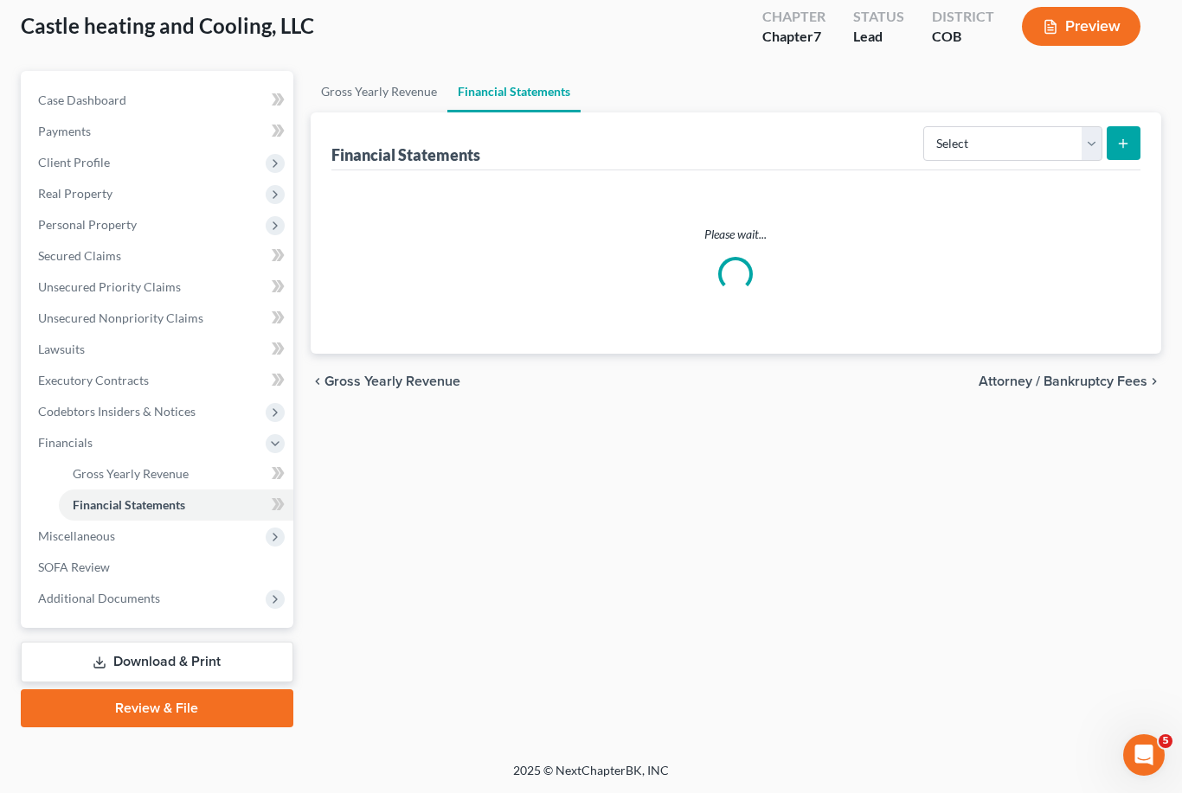
scroll to position [8, 0]
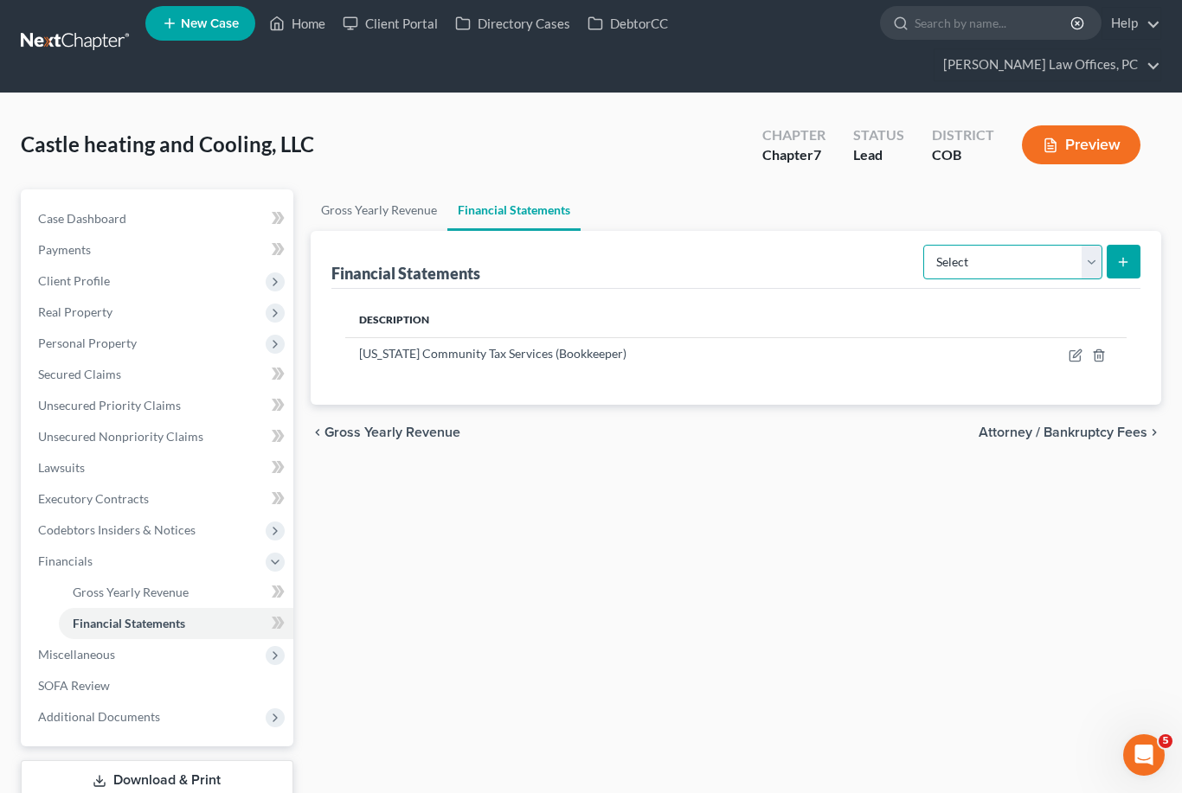
click at [1088, 256] on select "Select Auditor Bookkeeper Creditor Pension Contribution Records Keeper Tax Cons…" at bounding box center [1012, 262] width 179 height 35
select select "records_keeper"
click at [1123, 260] on line "submit" at bounding box center [1123, 262] width 0 height 8
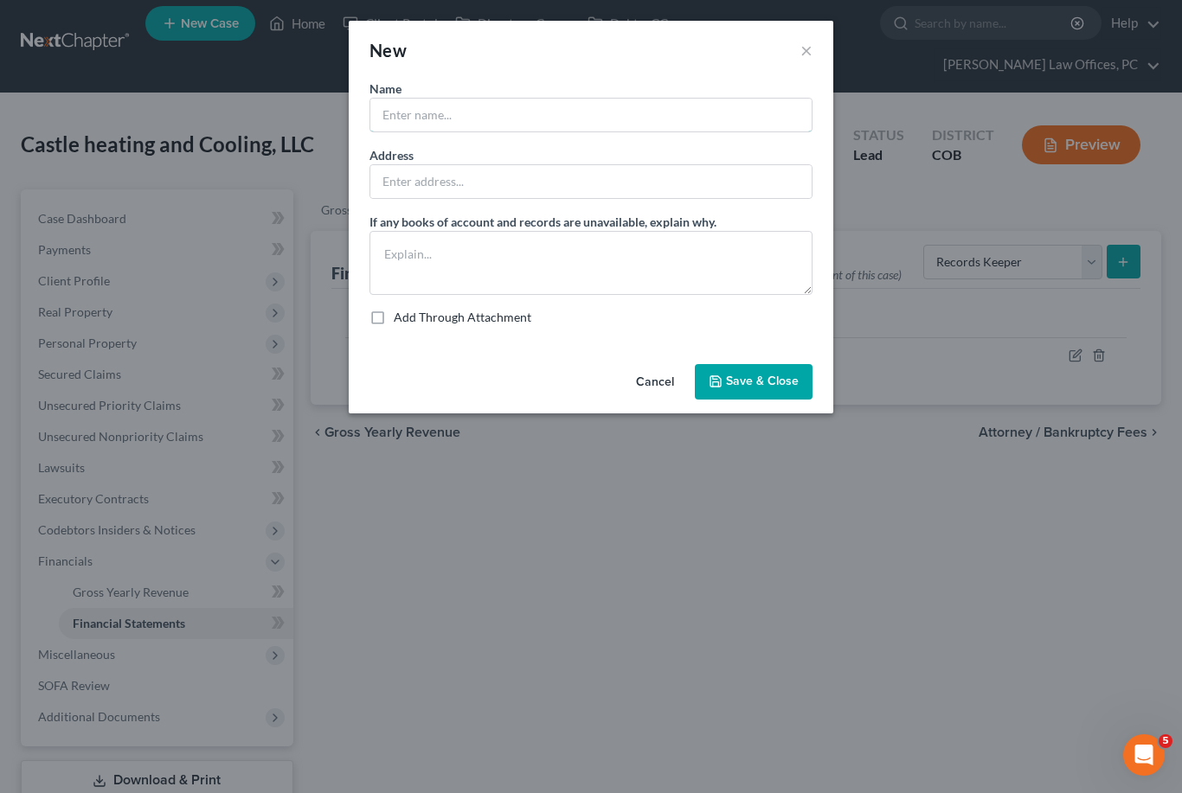
click at [646, 108] on input "text" at bounding box center [590, 115] width 441 height 33
type input "[PERSON_NAME]"
click at [570, 188] on input "text" at bounding box center [590, 181] width 441 height 33
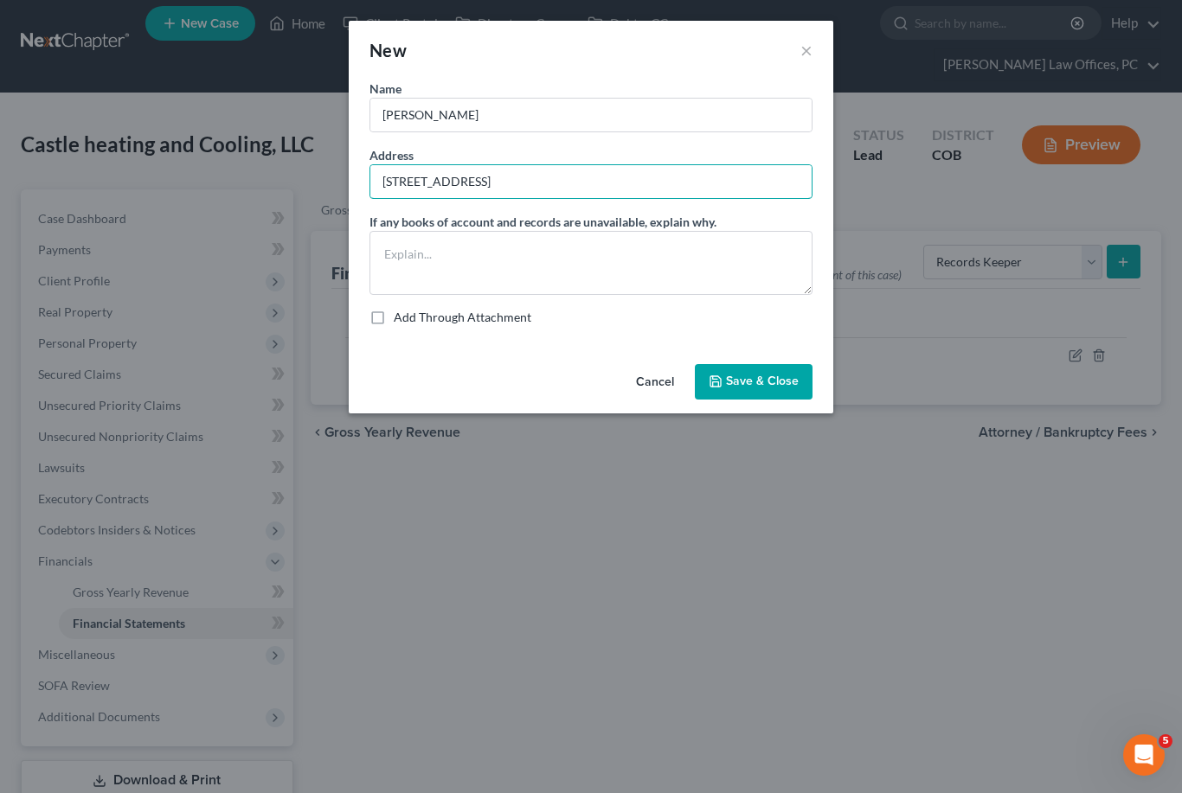
type input "[STREET_ADDRESS]"
click at [788, 393] on button "Save & Close" at bounding box center [754, 382] width 118 height 36
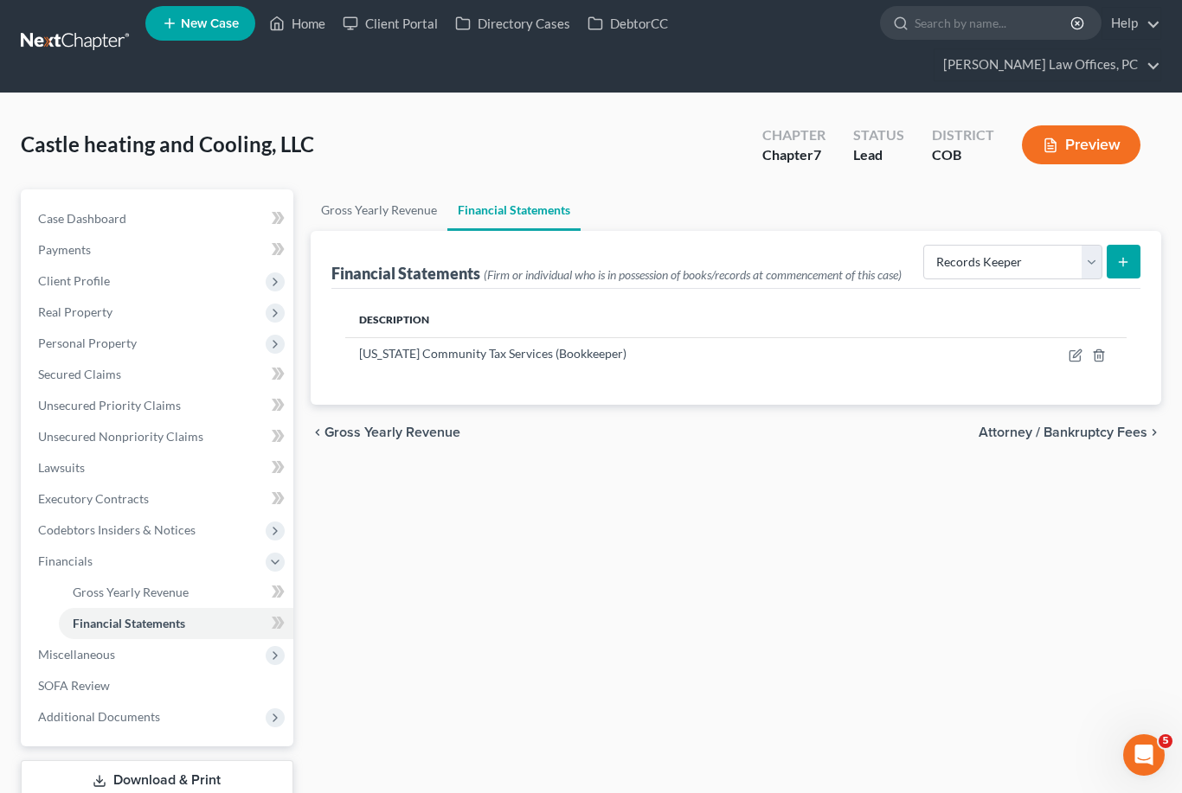
click at [154, 686] on link "SOFA Review" at bounding box center [158, 686] width 269 height 31
